Goal: Entertainment & Leisure: Consume media (video, audio)

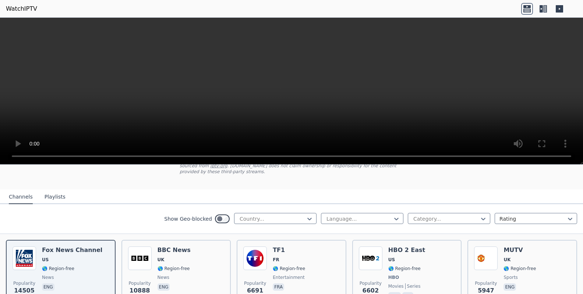
scroll to position [74, 0]
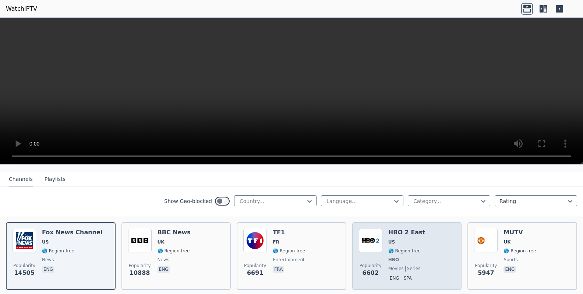
click at [372, 235] on img at bounding box center [371, 240] width 24 height 24
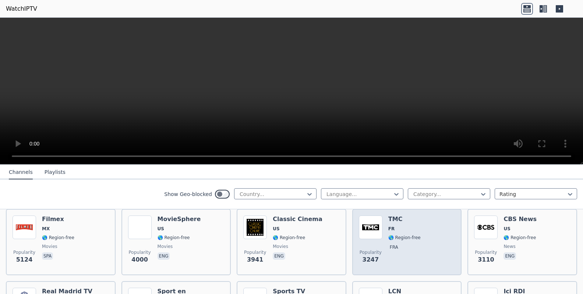
scroll to position [147, 0]
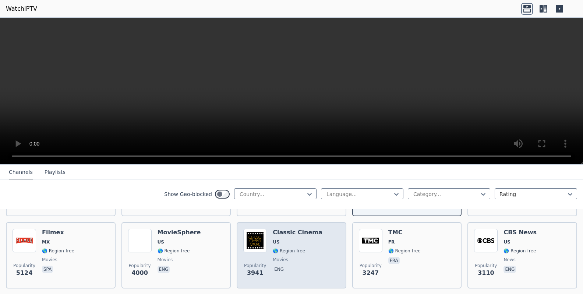
click at [297, 239] on span "US" at bounding box center [298, 242] width 50 height 6
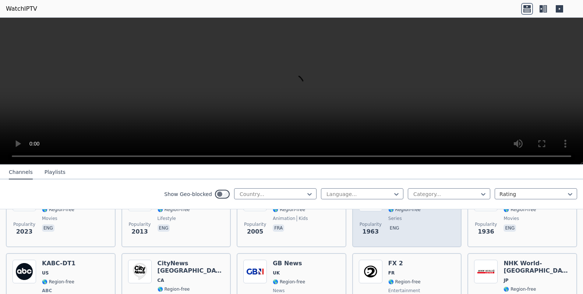
scroll to position [441, 0]
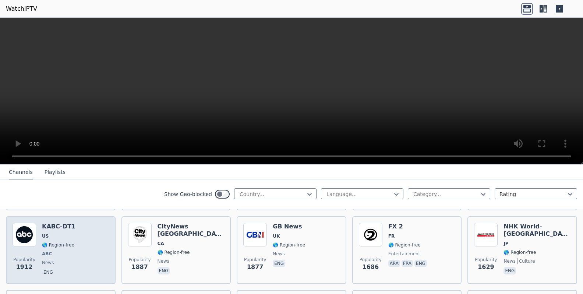
click at [25, 230] on img at bounding box center [25, 235] width 24 height 24
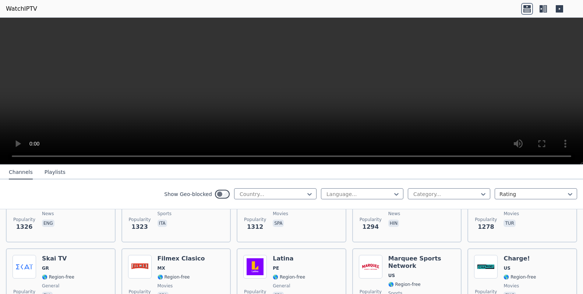
scroll to position [736, 0]
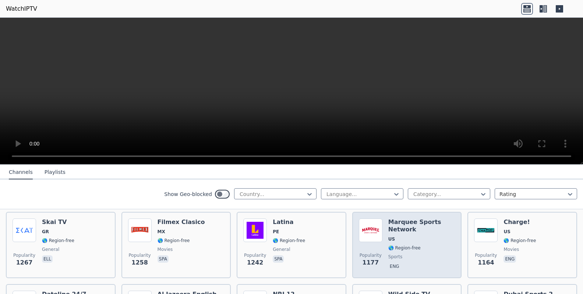
click at [365, 225] on img at bounding box center [371, 230] width 24 height 24
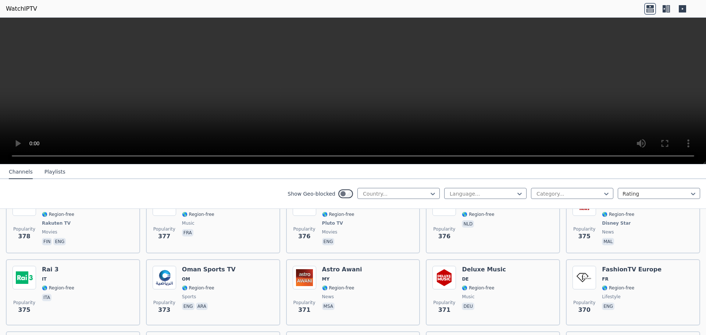
scroll to position [3111, 0]
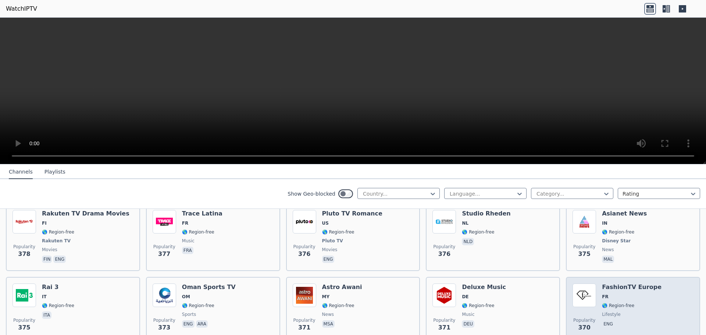
click at [579, 284] on img at bounding box center [585, 296] width 24 height 24
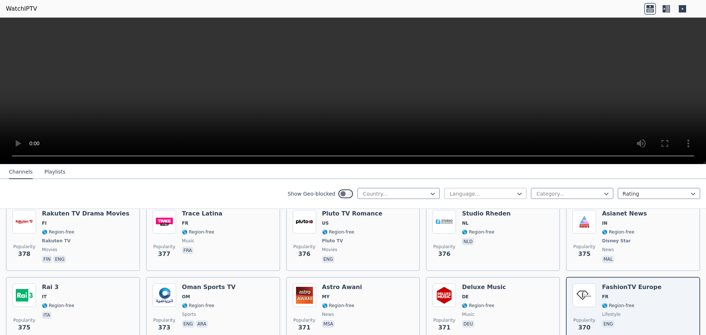
click at [484, 196] on div at bounding box center [482, 193] width 67 height 7
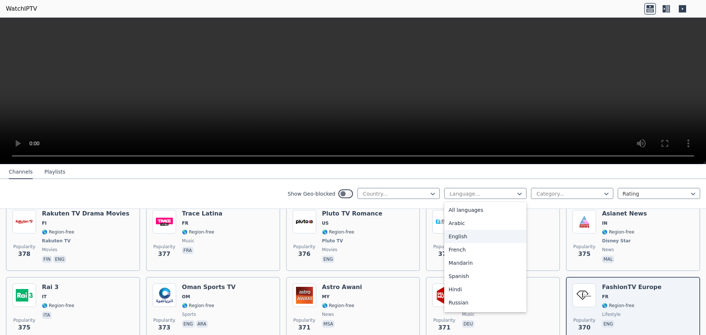
click at [476, 234] on div "English" at bounding box center [485, 236] width 82 height 13
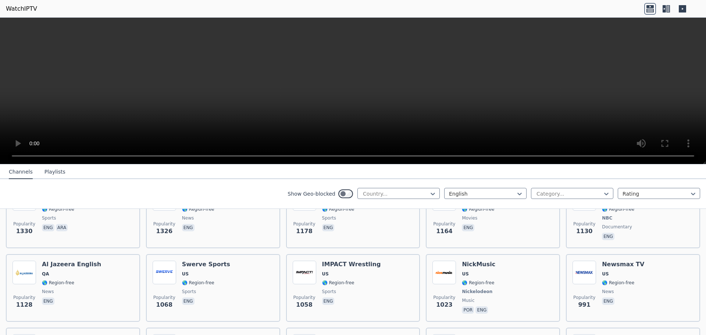
scroll to position [441, 0]
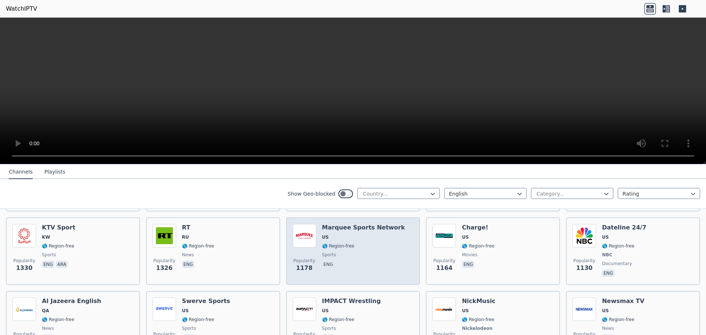
click at [383, 224] on h6 "Marquee Sports Network" at bounding box center [363, 227] width 83 height 7
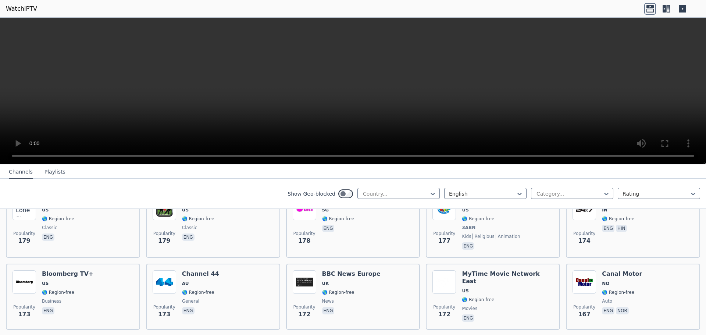
scroll to position [3135, 0]
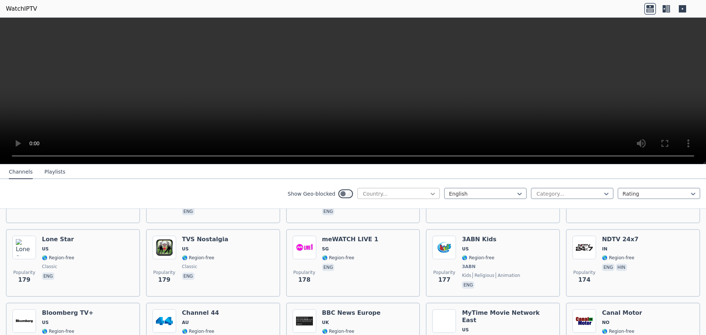
click at [430, 195] on icon at bounding box center [432, 193] width 7 height 7
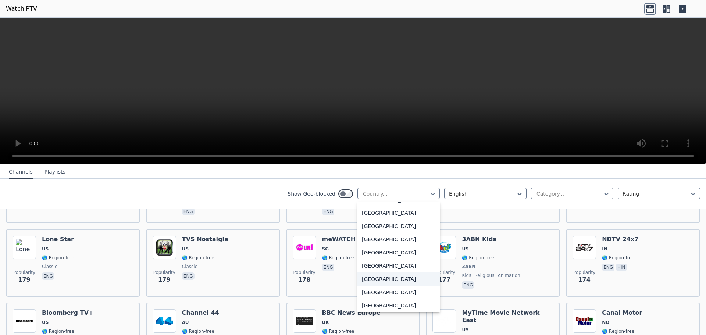
scroll to position [2591, 0]
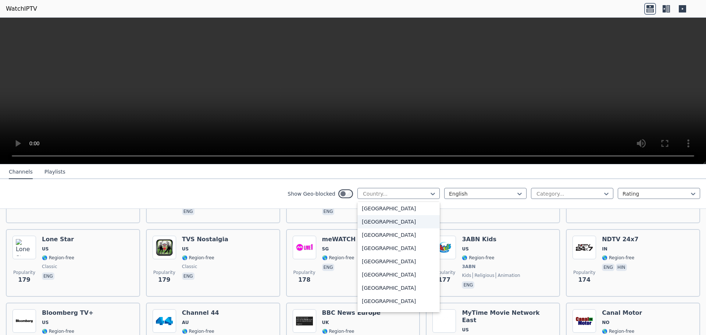
click at [385, 226] on div "[GEOGRAPHIC_DATA]" at bounding box center [399, 221] width 82 height 13
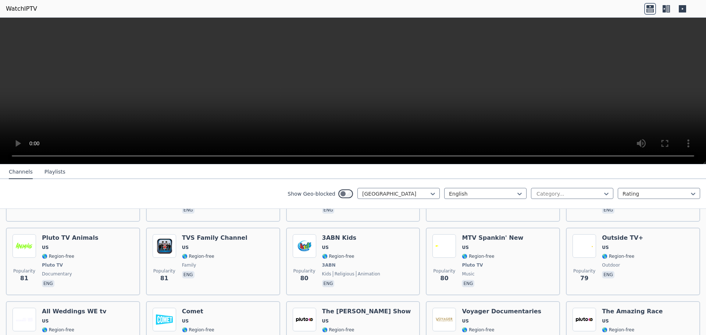
scroll to position [3325, 0]
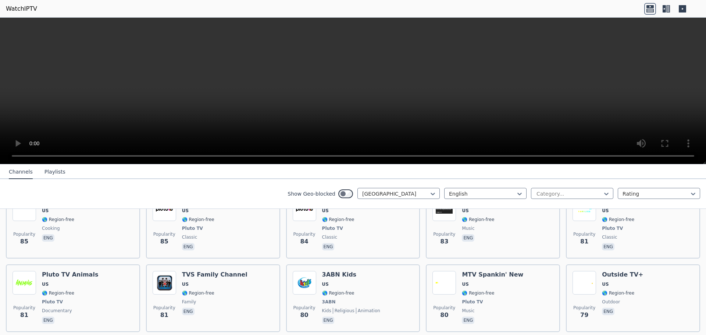
click at [582, 193] on icon at bounding box center [606, 194] width 4 height 3
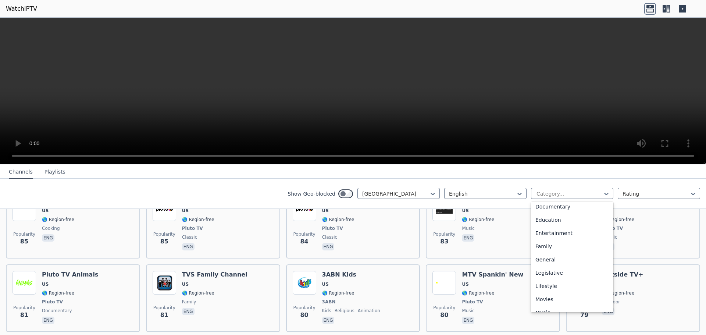
scroll to position [103, 0]
click at [559, 241] on div "Entertainment" at bounding box center [572, 239] width 82 height 13
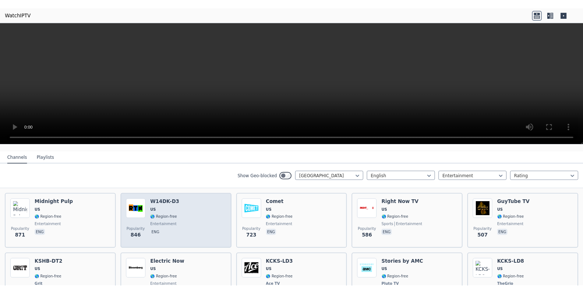
scroll to position [74, 0]
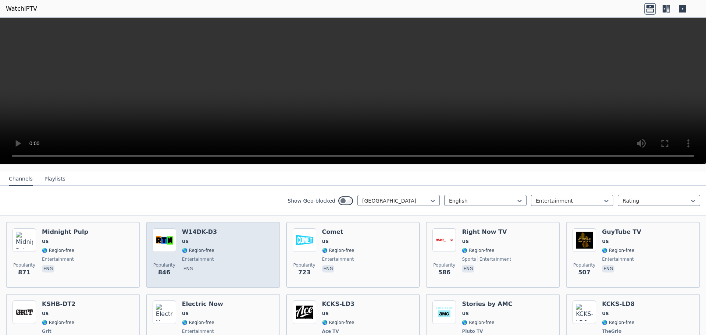
click at [234, 237] on div "Popularity 846 W14DK-D3 US 🌎 Region-free entertainment eng" at bounding box center [213, 254] width 121 height 53
